Goal: Information Seeking & Learning: Find contact information

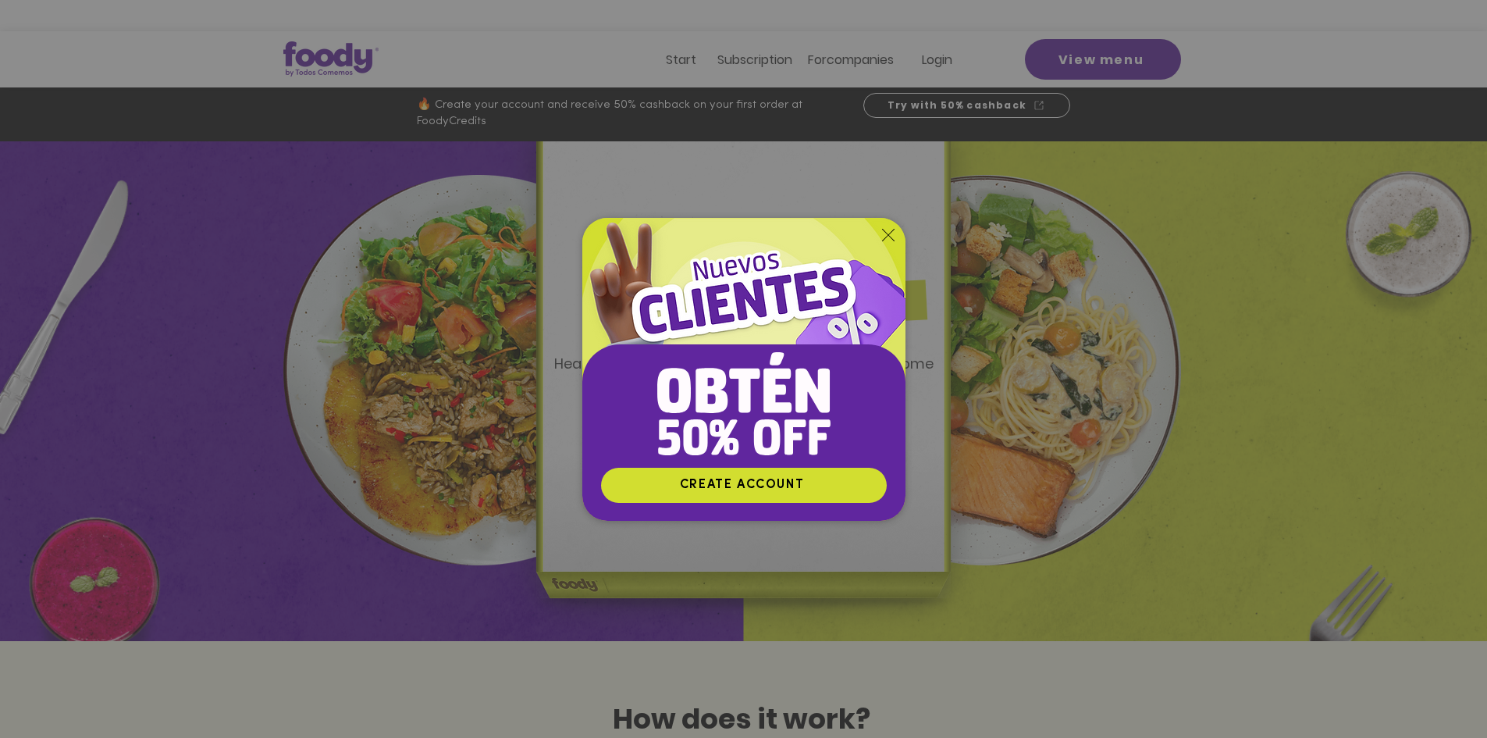
click at [882, 236] on icon "Return to the site" at bounding box center [888, 235] width 12 height 12
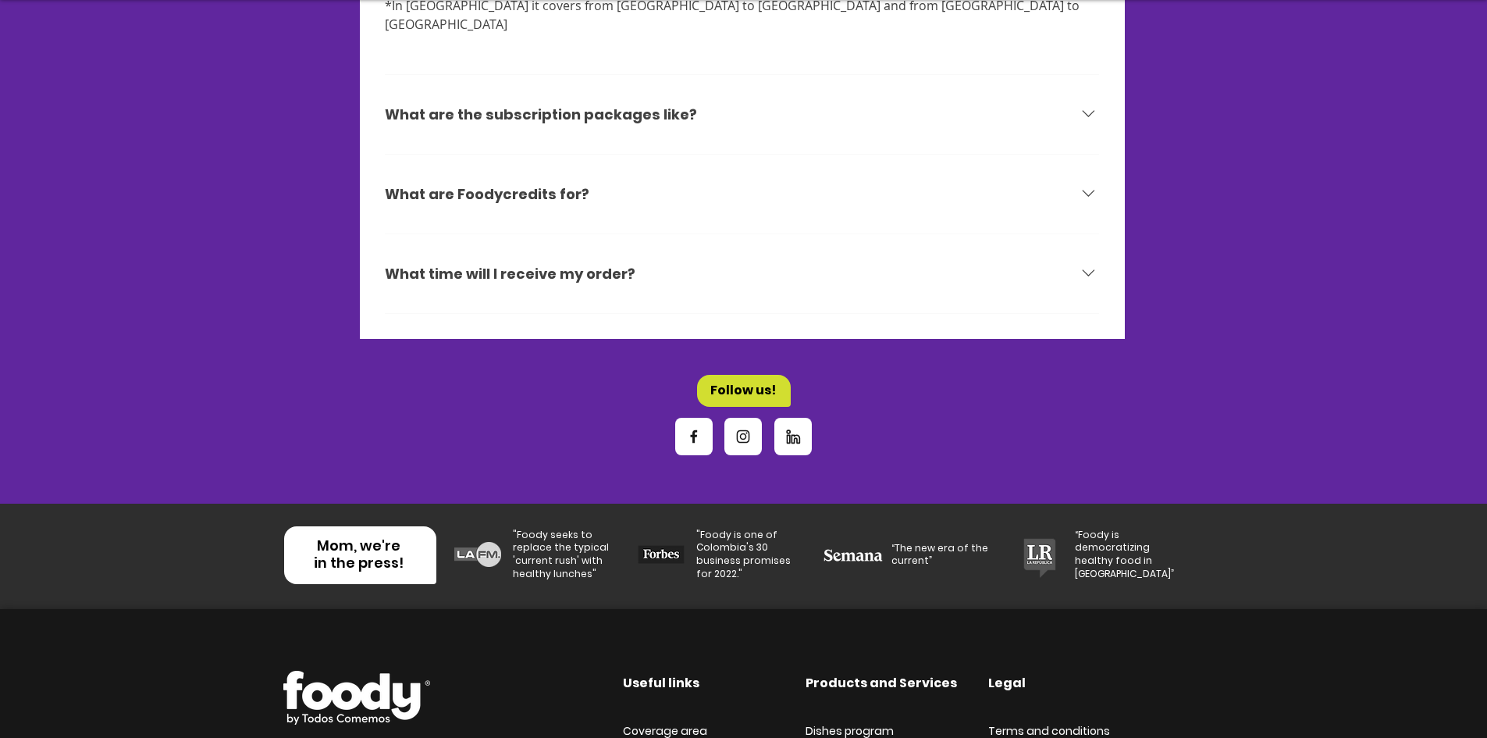
scroll to position [5212, 0]
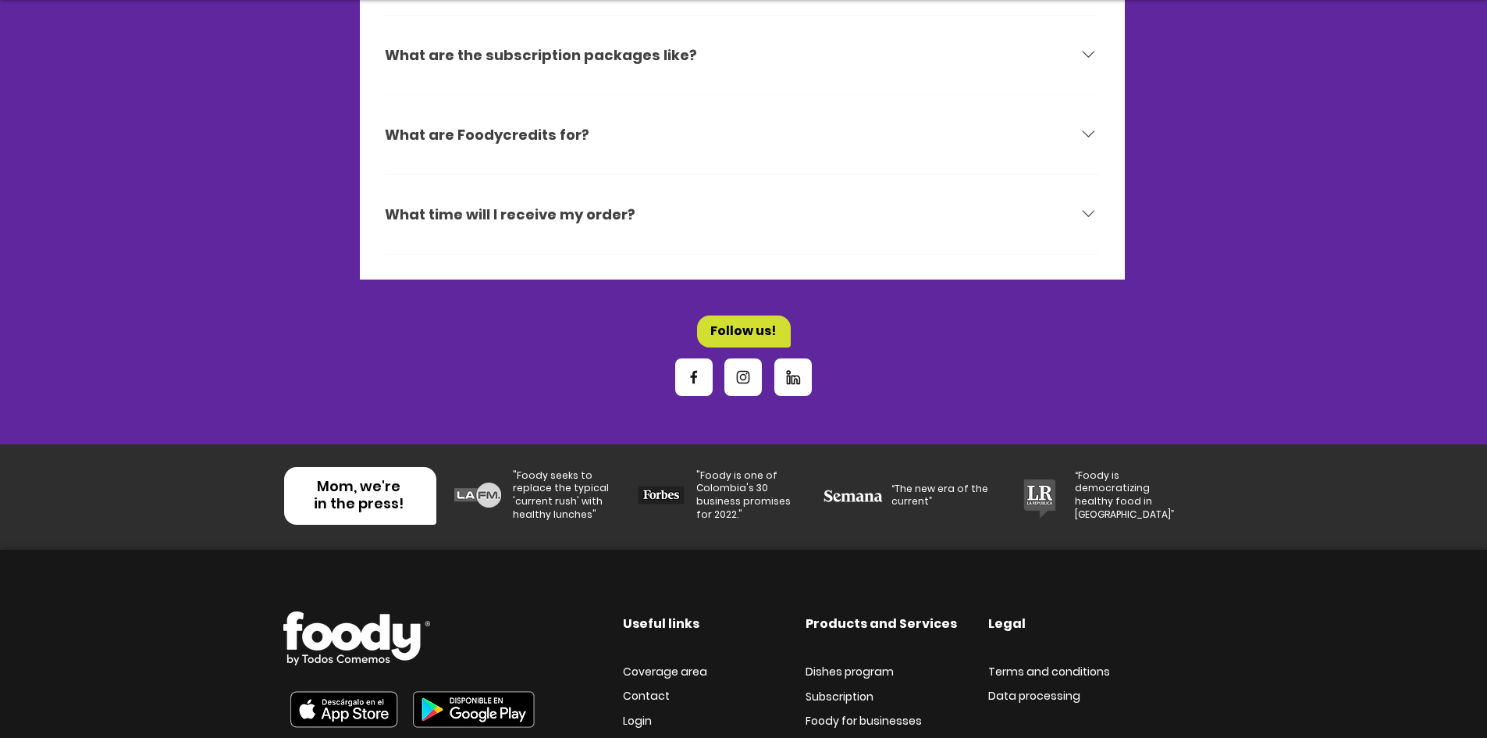
click at [648, 688] on font "Contact" at bounding box center [646, 696] width 47 height 16
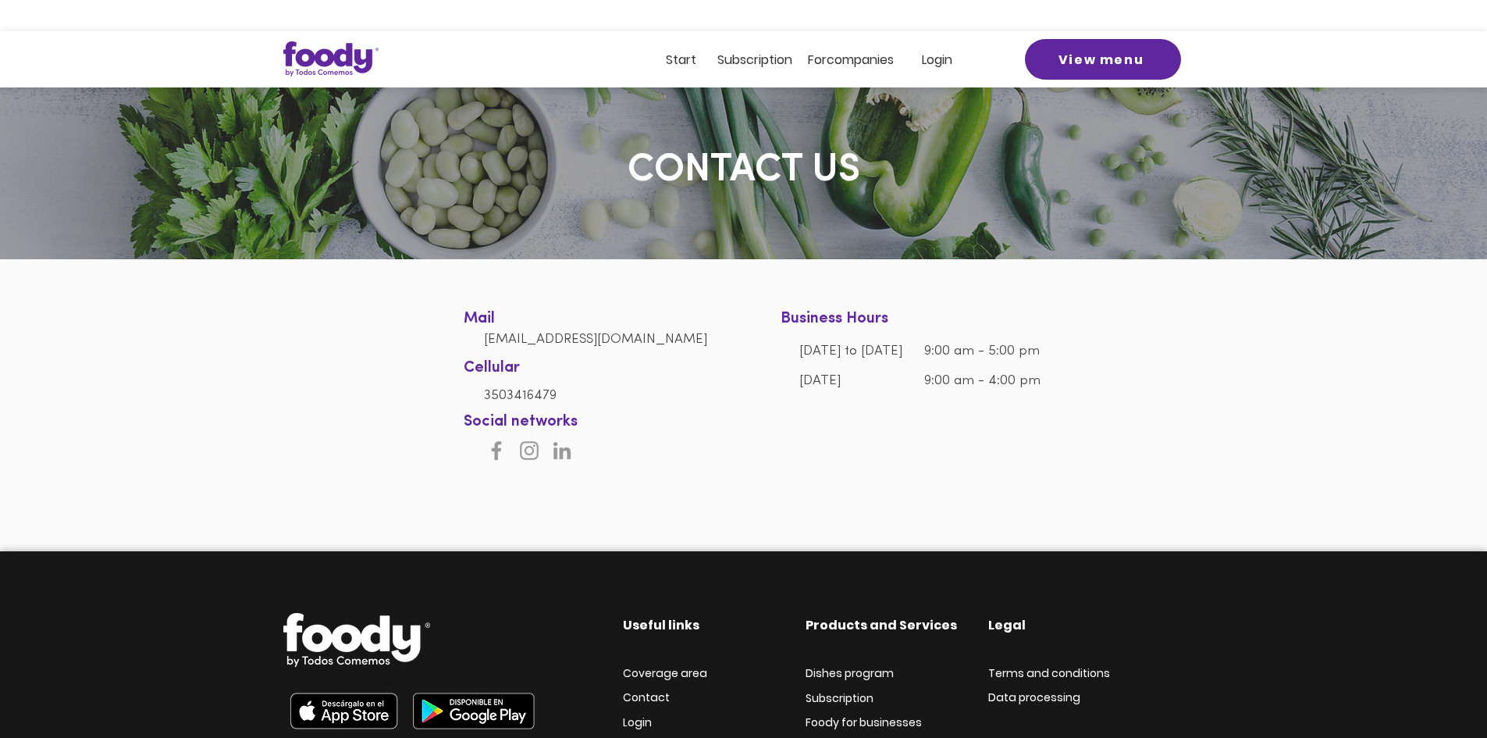
drag, startPoint x: 481, startPoint y: 357, endPoint x: 630, endPoint y: 364, distance: 149.3
click at [630, 364] on div at bounding box center [743, 361] width 1487 height 204
drag, startPoint x: 470, startPoint y: 437, endPoint x: 560, endPoint y: 442, distance: 90.7
click at [560, 442] on section "Mail [EMAIL_ADDRESS][DOMAIN_NAME] Cellular [PHONE_NUMBER] Business Hours [DATE]…" at bounding box center [743, 361] width 1487 height 204
click at [577, 402] on h6 "3503416479" at bounding box center [602, 394] width 237 height 16
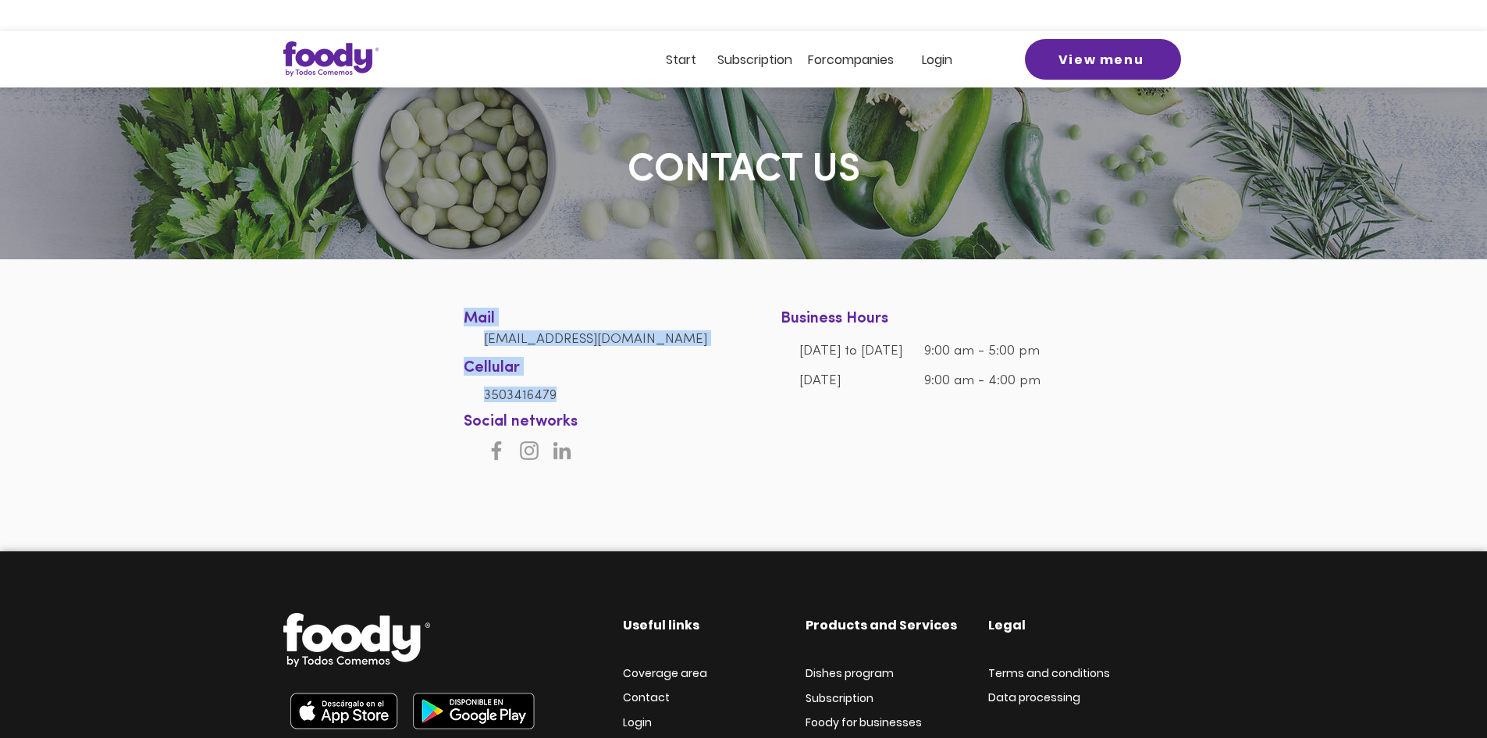
click at [474, 405] on div at bounding box center [743, 361] width 1487 height 204
drag, startPoint x: 463, startPoint y: 388, endPoint x: 500, endPoint y: 411, distance: 43.8
click at [500, 411] on section "Mail [EMAIL_ADDRESS][DOMAIN_NAME] Cellular [PHONE_NUMBER] Business Hours [DATE]…" at bounding box center [743, 361] width 1487 height 204
click at [497, 411] on div at bounding box center [743, 361] width 1487 height 204
drag, startPoint x: 471, startPoint y: 389, endPoint x: 513, endPoint y: 411, distance: 47.5
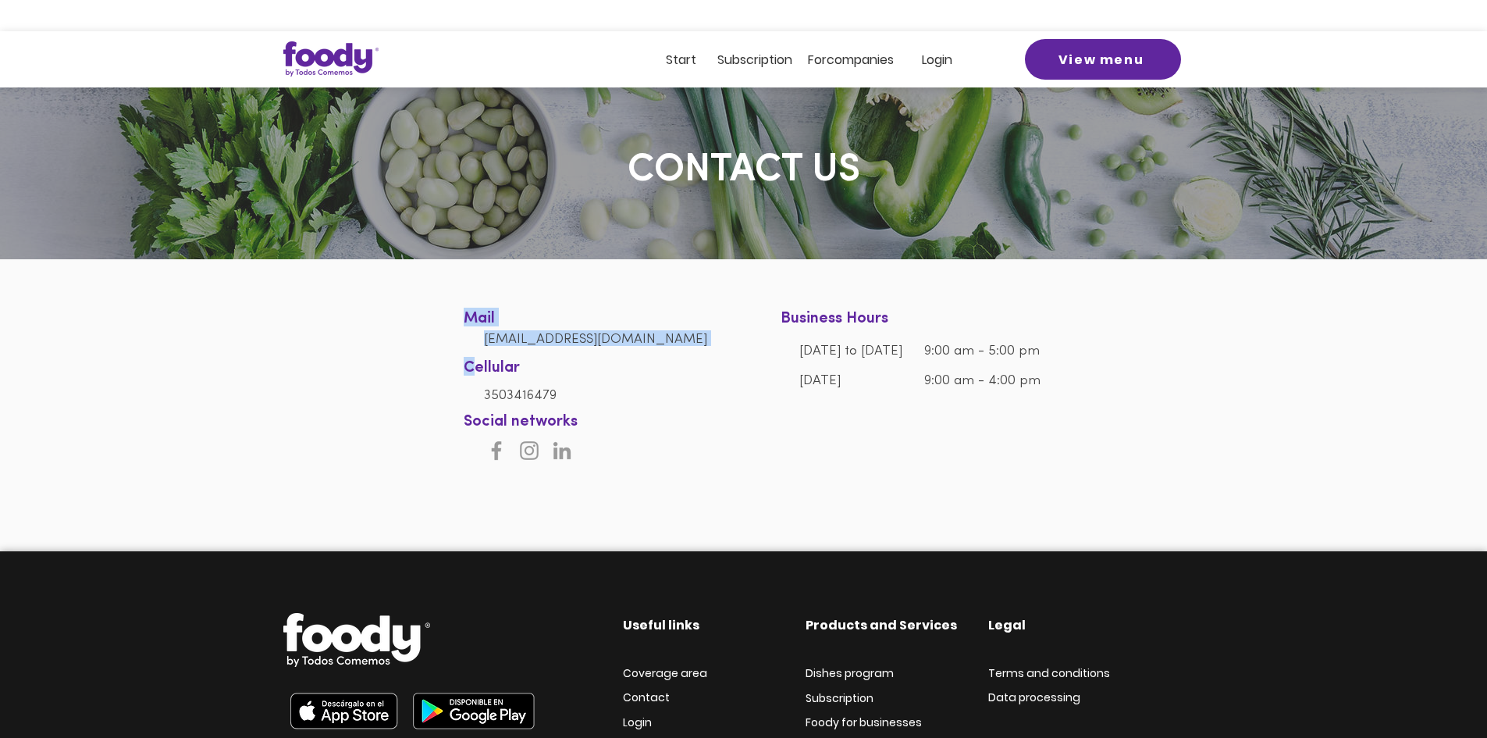
click at [513, 411] on section "Mail [EMAIL_ADDRESS][DOMAIN_NAME] Cellular [PHONE_NUMBER] Business Hours [DATE]…" at bounding box center [743, 361] width 1487 height 204
drag, startPoint x: 566, startPoint y: 437, endPoint x: 462, endPoint y: 401, distance: 109.8
click at [462, 401] on section "Mail [EMAIL_ADDRESS][DOMAIN_NAME] Cellular [PHONE_NUMBER] Business Hours [DATE]…" at bounding box center [743, 361] width 1487 height 204
click at [478, 428] on div at bounding box center [743, 361] width 1487 height 204
click at [492, 402] on font "3503416479" at bounding box center [520, 395] width 73 height 13
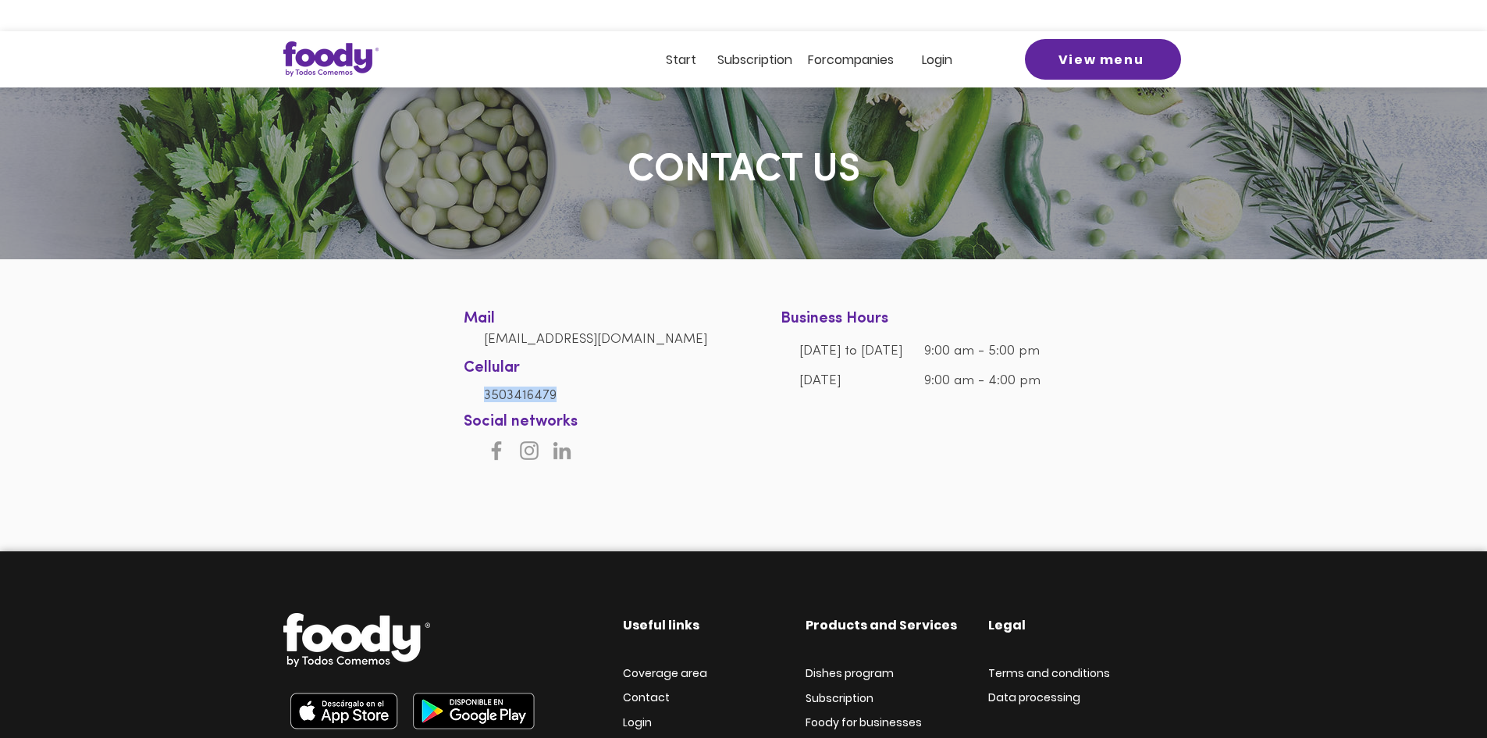
drag, startPoint x: 485, startPoint y: 437, endPoint x: 569, endPoint y: 439, distance: 83.5
click at [569, 402] on h6 "3503416479" at bounding box center [602, 394] width 237 height 16
copy font "3503416479"
